Goal: Information Seeking & Learning: Learn about a topic

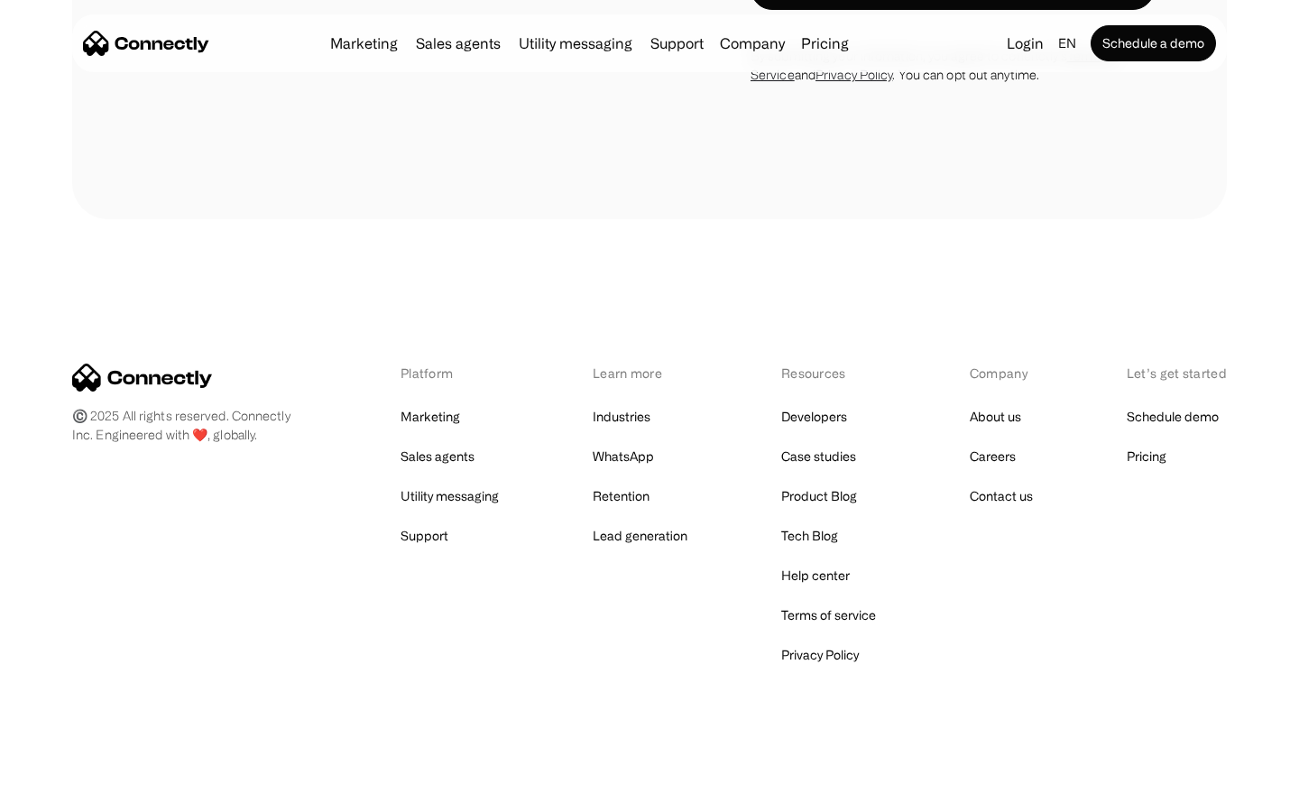
scroll to position [1545, 0]
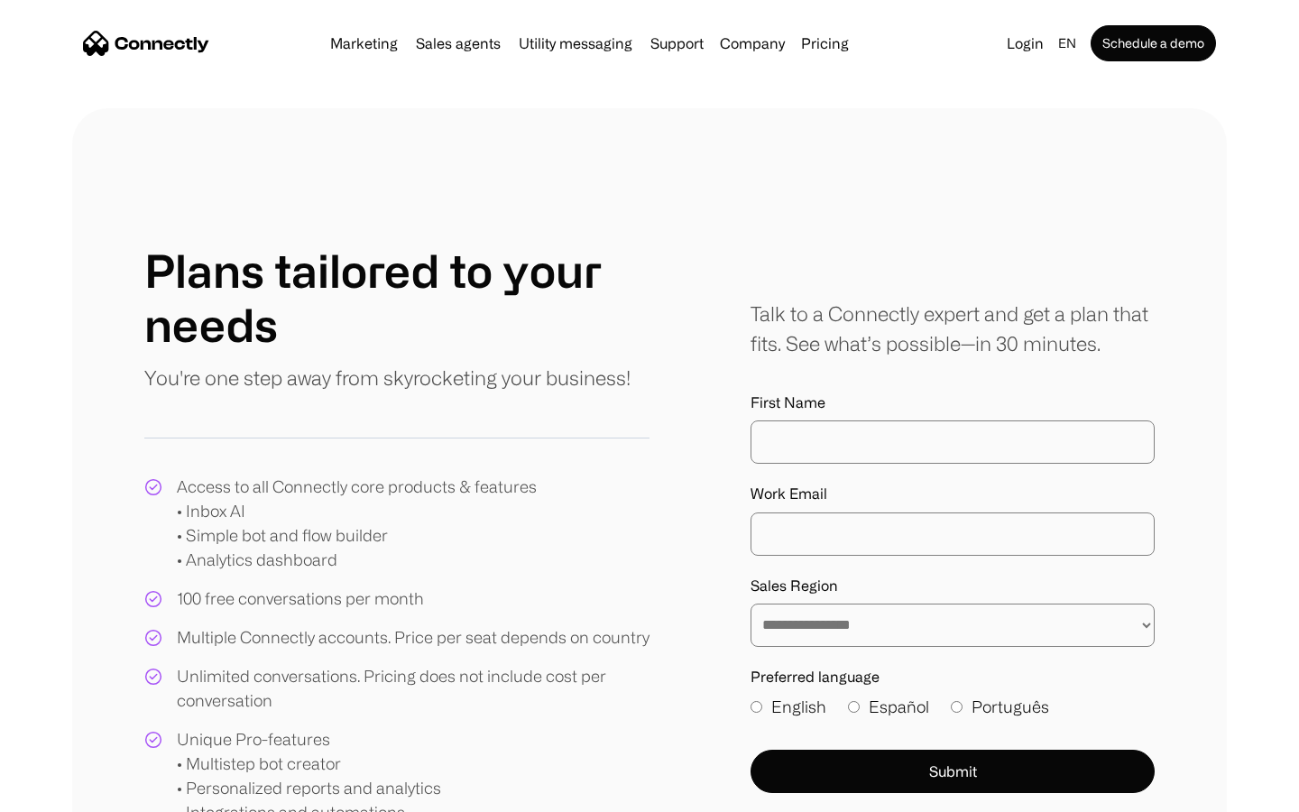
scroll to position [838, 0]
